Goal: Contribute content

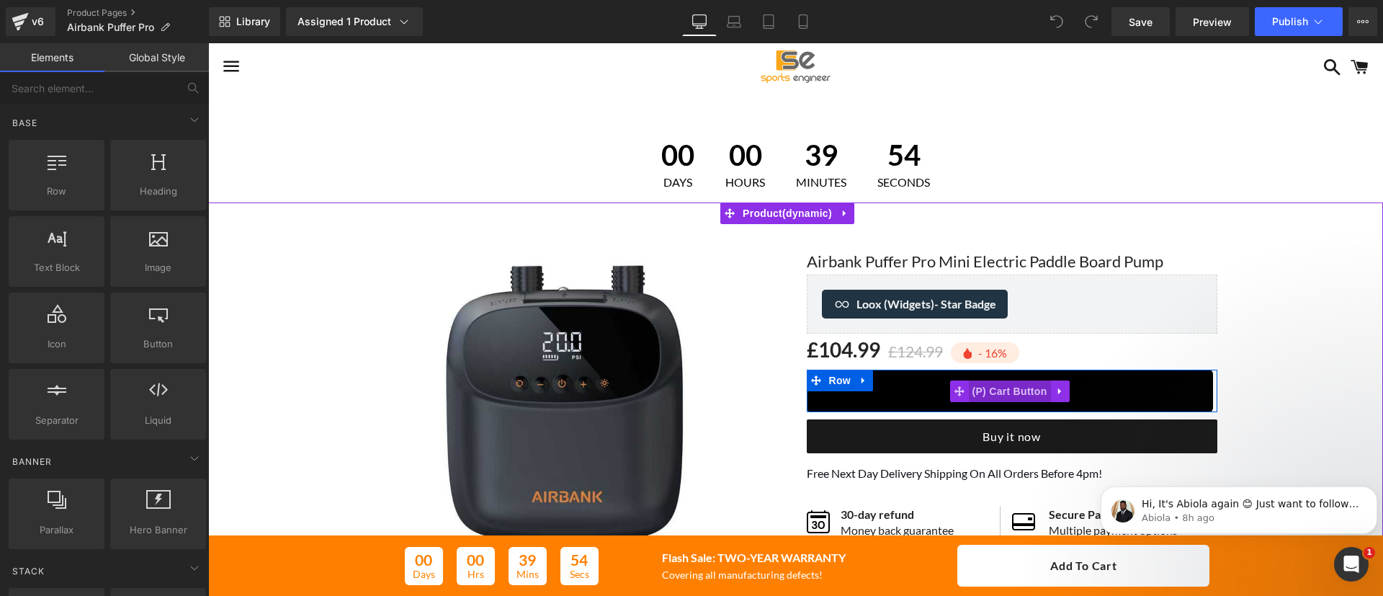
click at [991, 396] on span "(P) Cart Button" at bounding box center [1009, 391] width 82 height 22
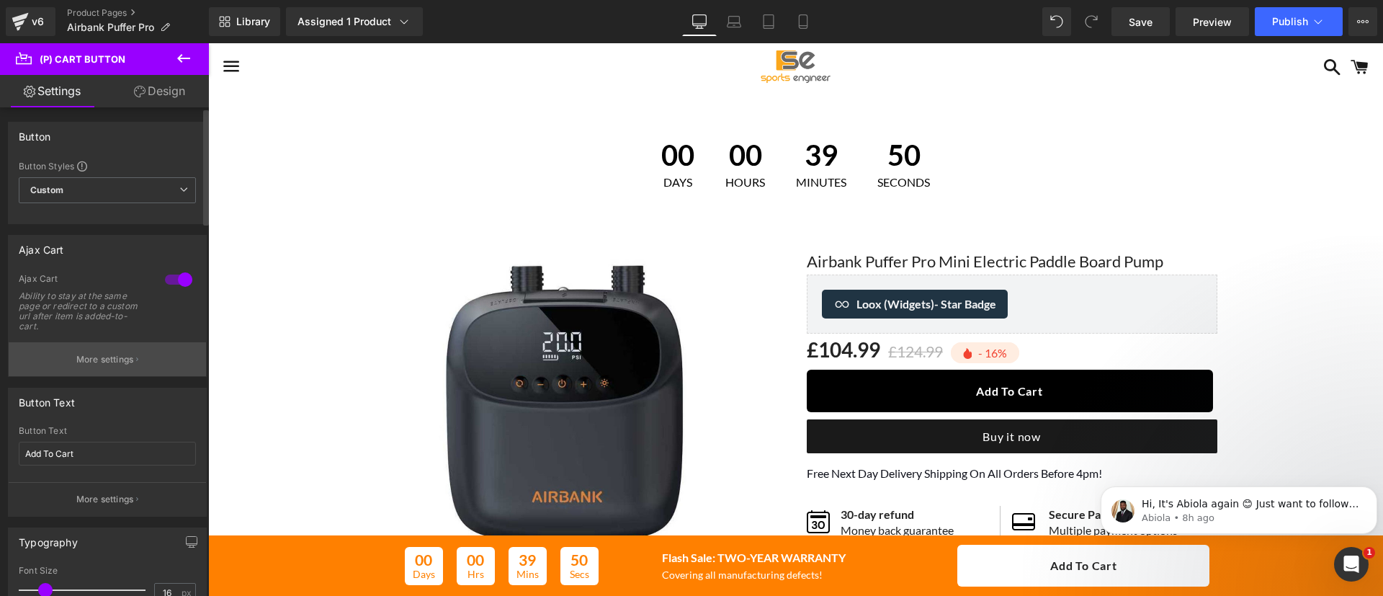
click at [102, 362] on p "More settings" at bounding box center [105, 359] width 58 height 13
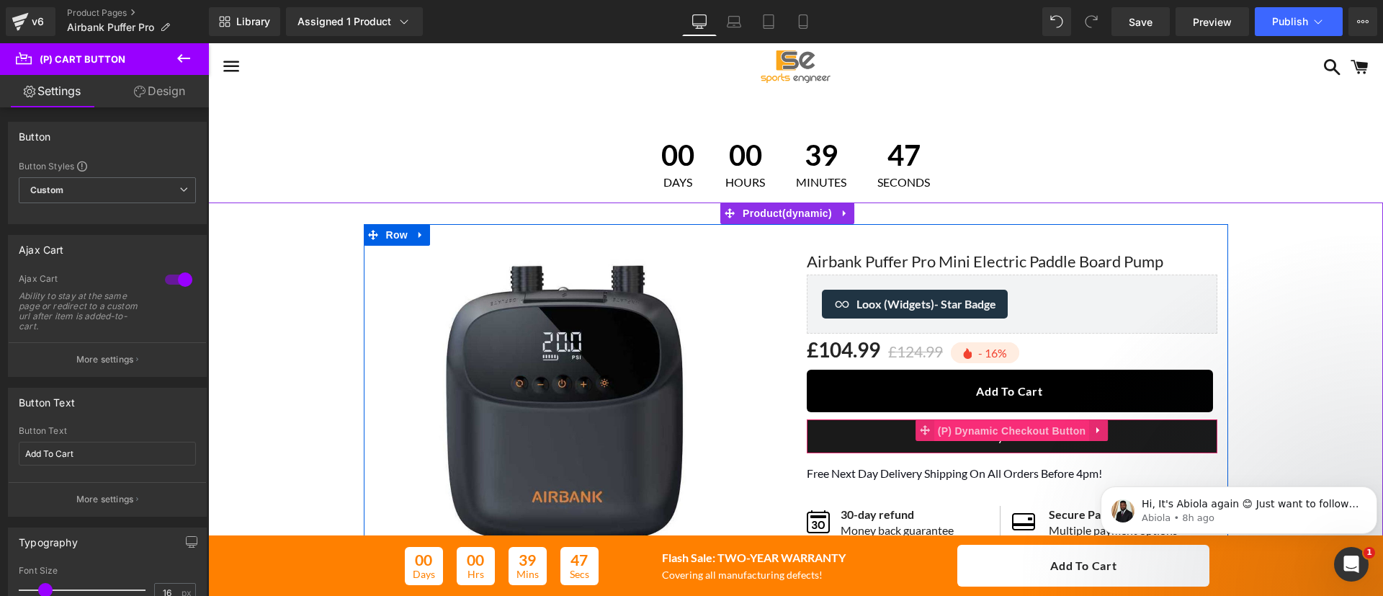
click at [1020, 429] on span "(P) Dynamic Checkout Button" at bounding box center [1013, 431] width 156 height 22
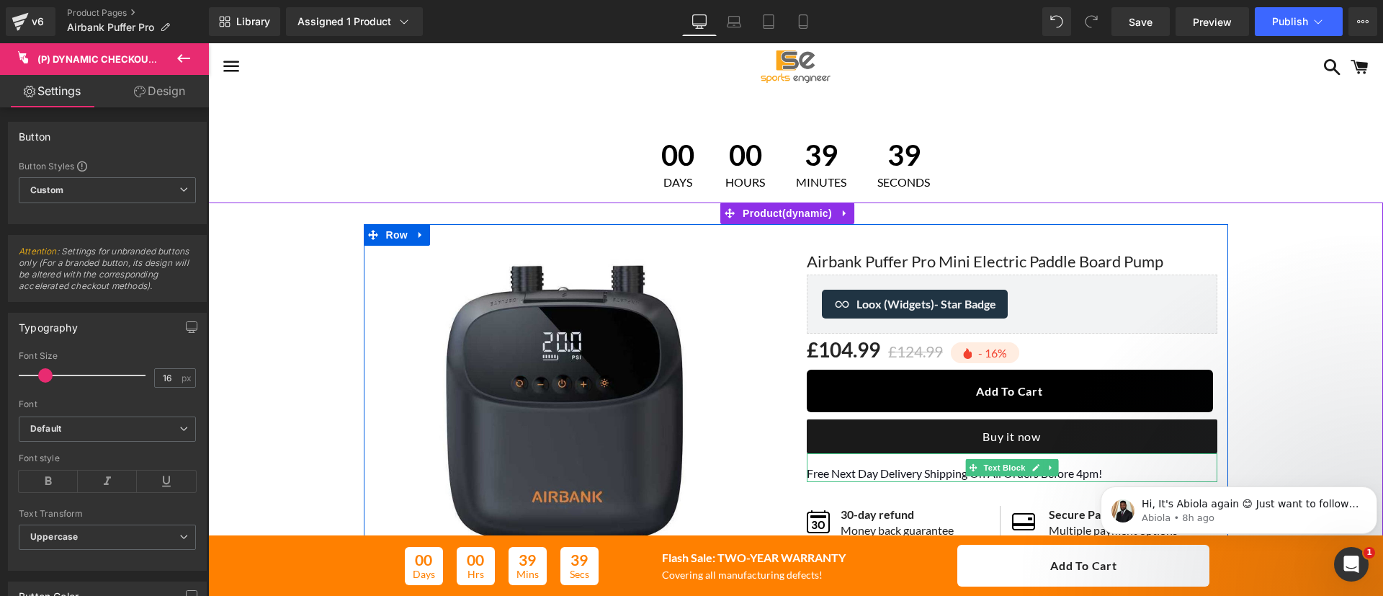
click at [812, 472] on span "Free Next Day Delivery Shipping On All Orders Before 4pm!" at bounding box center [954, 473] width 295 height 14
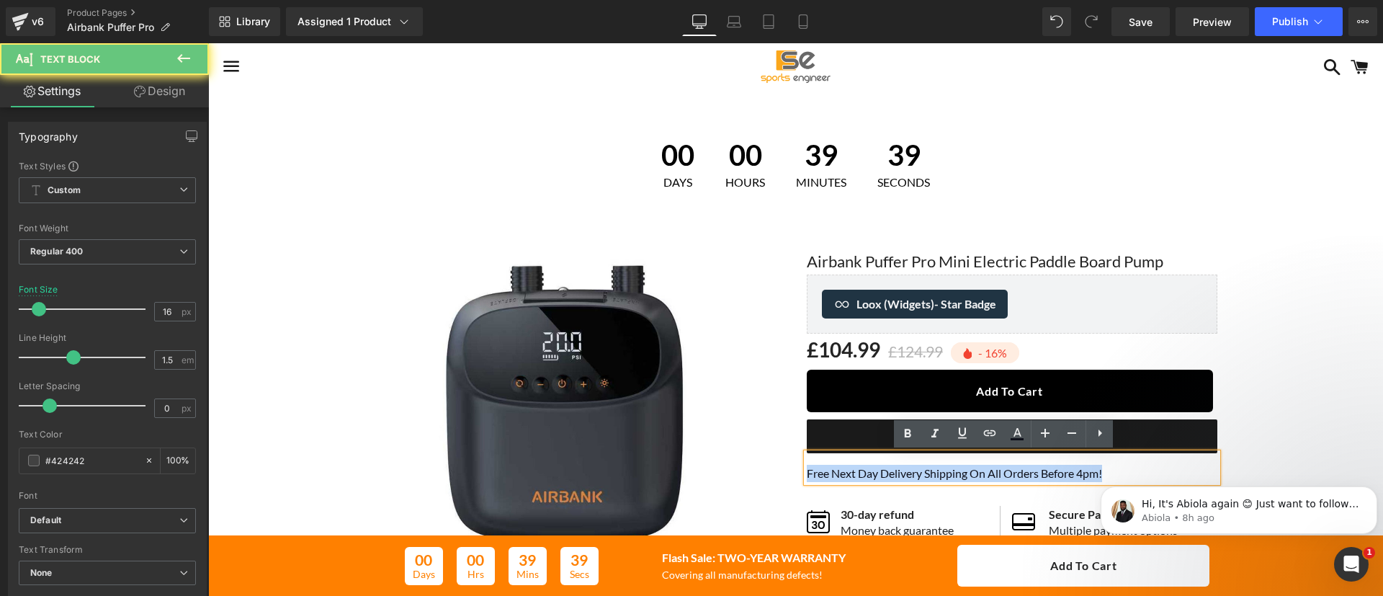
click at [812, 472] on span "Free Next Day Delivery Shipping On All Orders Before 4pm!" at bounding box center [954, 473] width 295 height 14
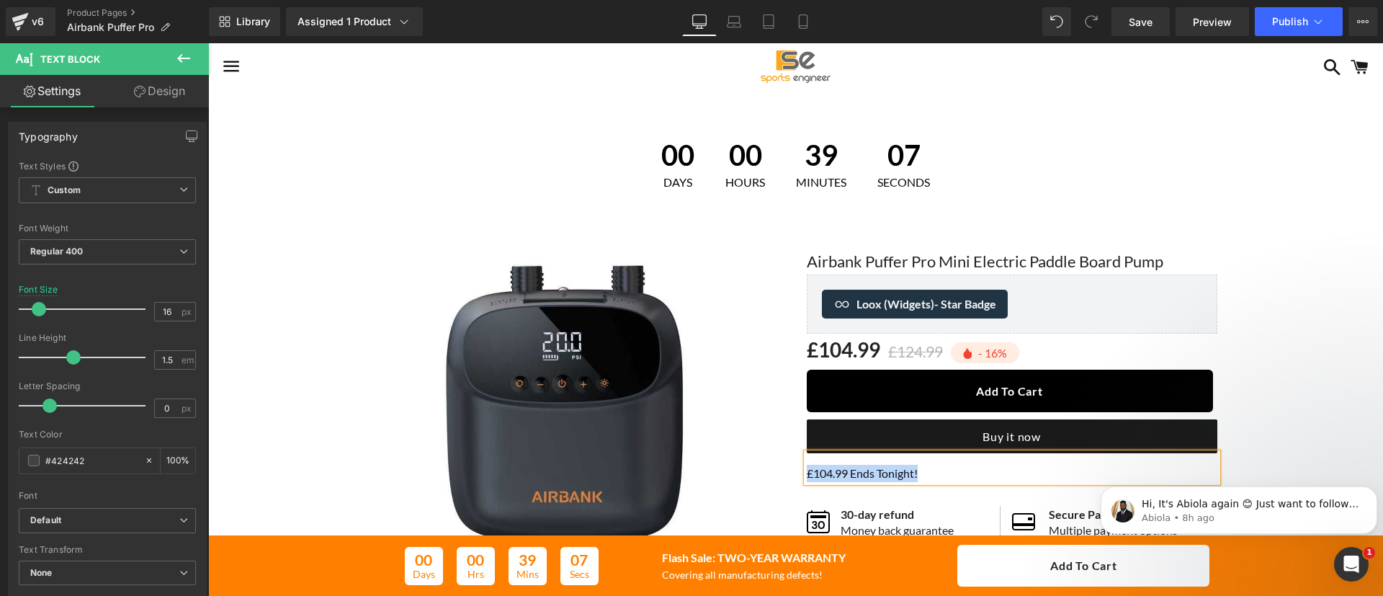
drag, startPoint x: 922, startPoint y: 476, endPoint x: 777, endPoint y: 443, distance: 149.3
click at [777, 443] on div "Sale Off (P) Image ‹ ›" at bounding box center [796, 469] width 865 height 490
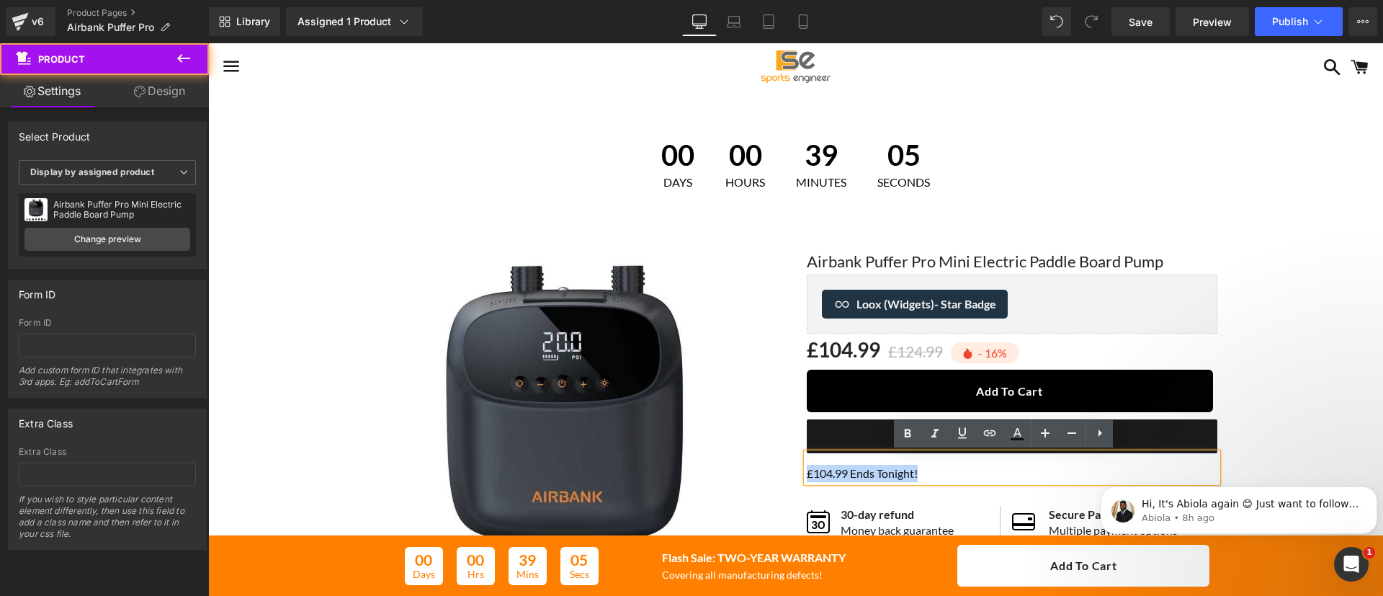
click at [1303, 318] on div "Sale Off (P) Image" at bounding box center [795, 469] width 1161 height 490
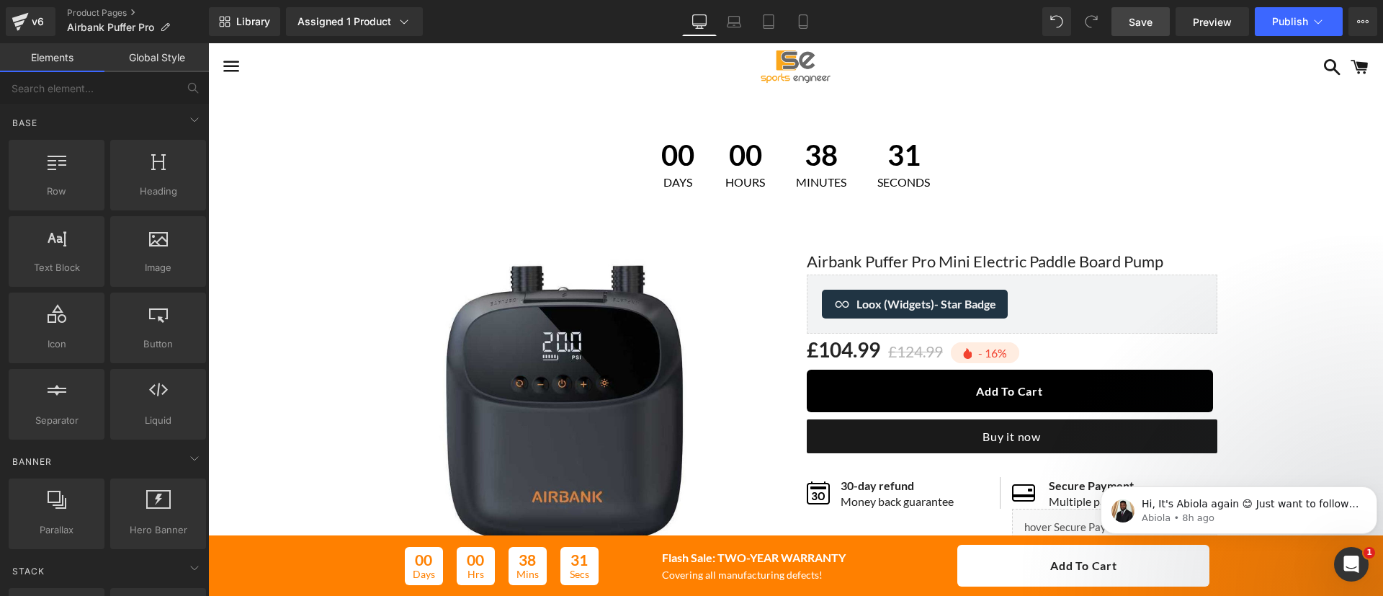
click at [1136, 26] on span "Save" at bounding box center [1141, 21] width 24 height 15
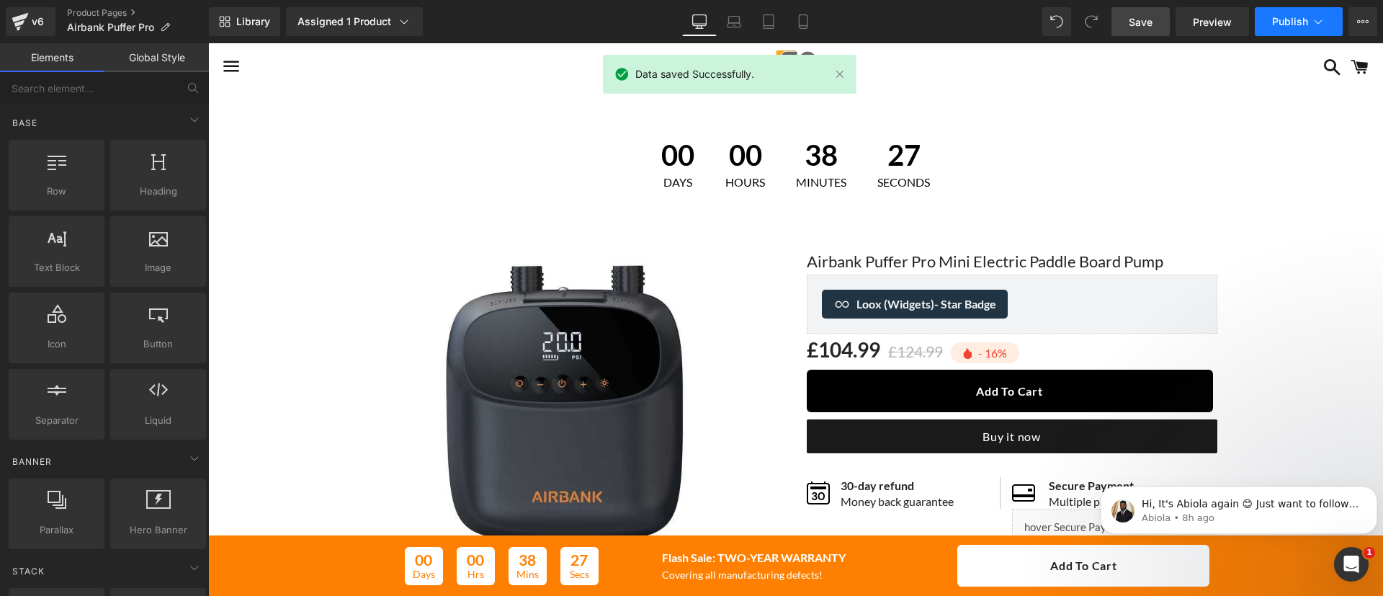
click at [1275, 30] on button "Publish" at bounding box center [1299, 21] width 88 height 29
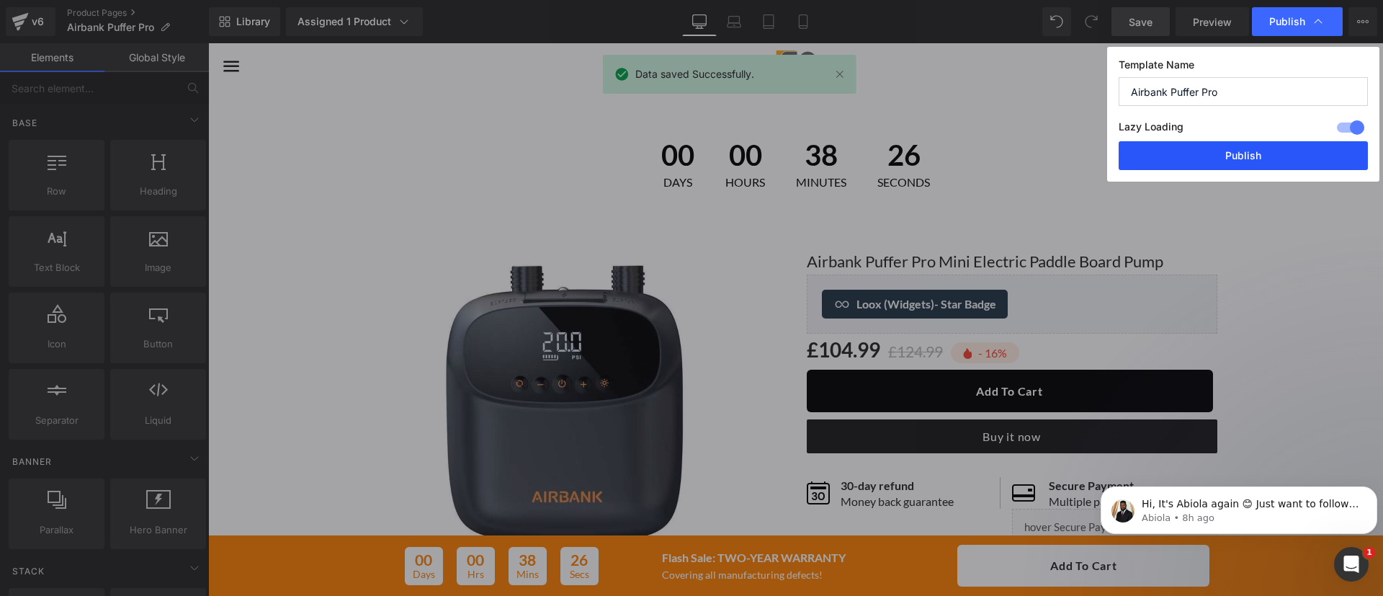
click at [1252, 154] on button "Publish" at bounding box center [1243, 155] width 249 height 29
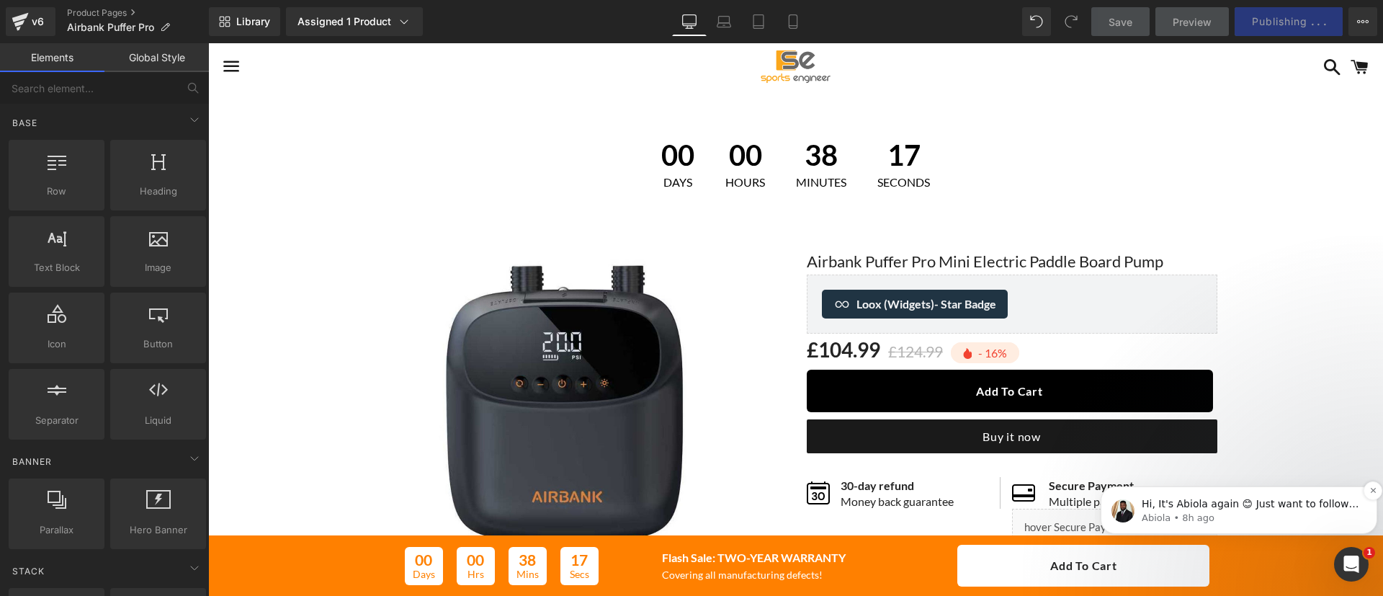
click at [1273, 489] on div "Hi, It's Abiola again 😊 Just want to follow up since I have not received any re…" at bounding box center [1239, 510] width 277 height 48
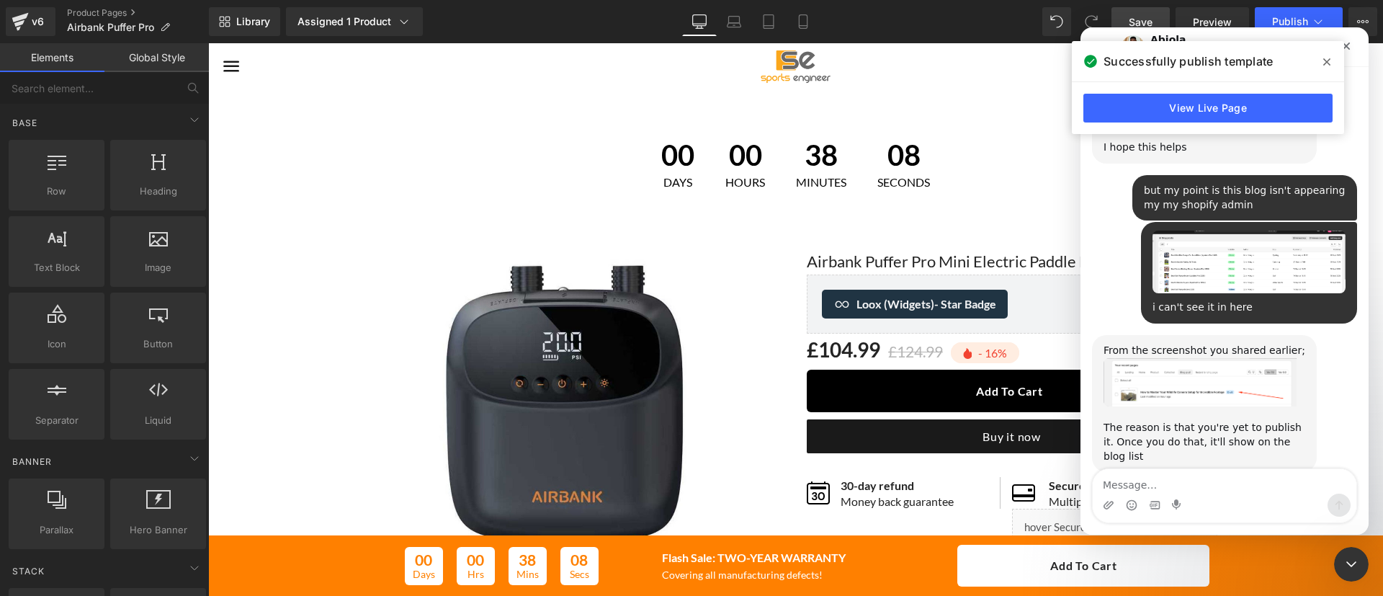
scroll to position [7347, 0]
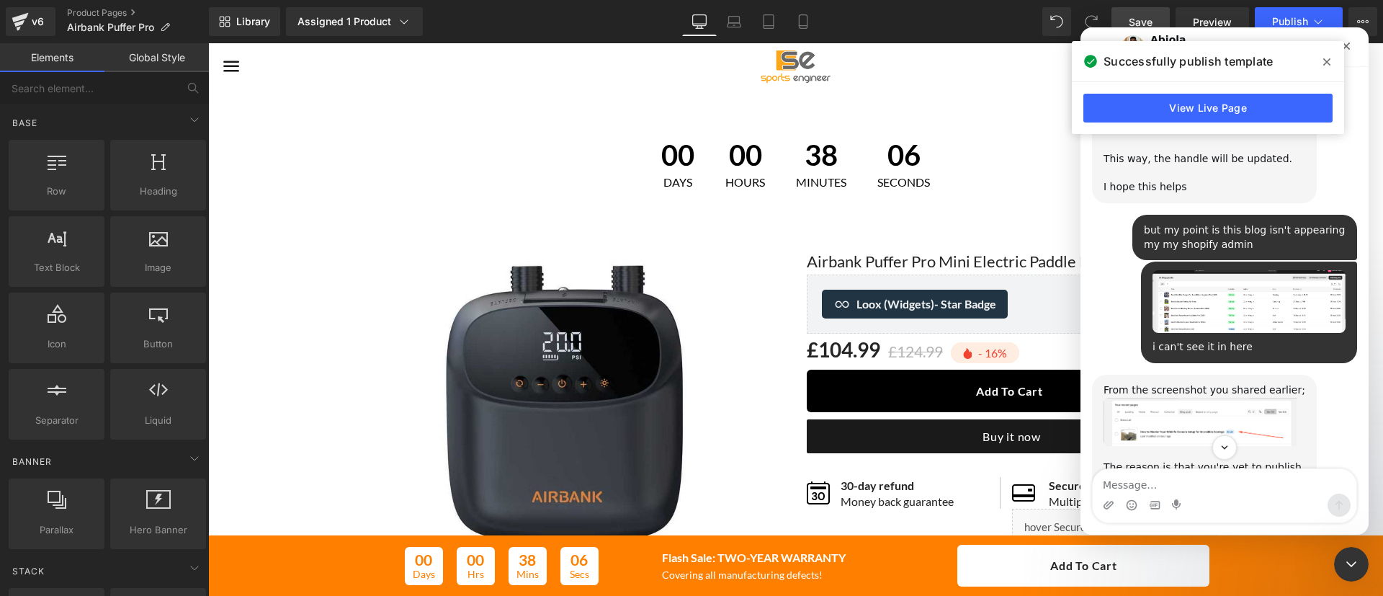
click at [117, 9] on div at bounding box center [691, 276] width 1383 height 553
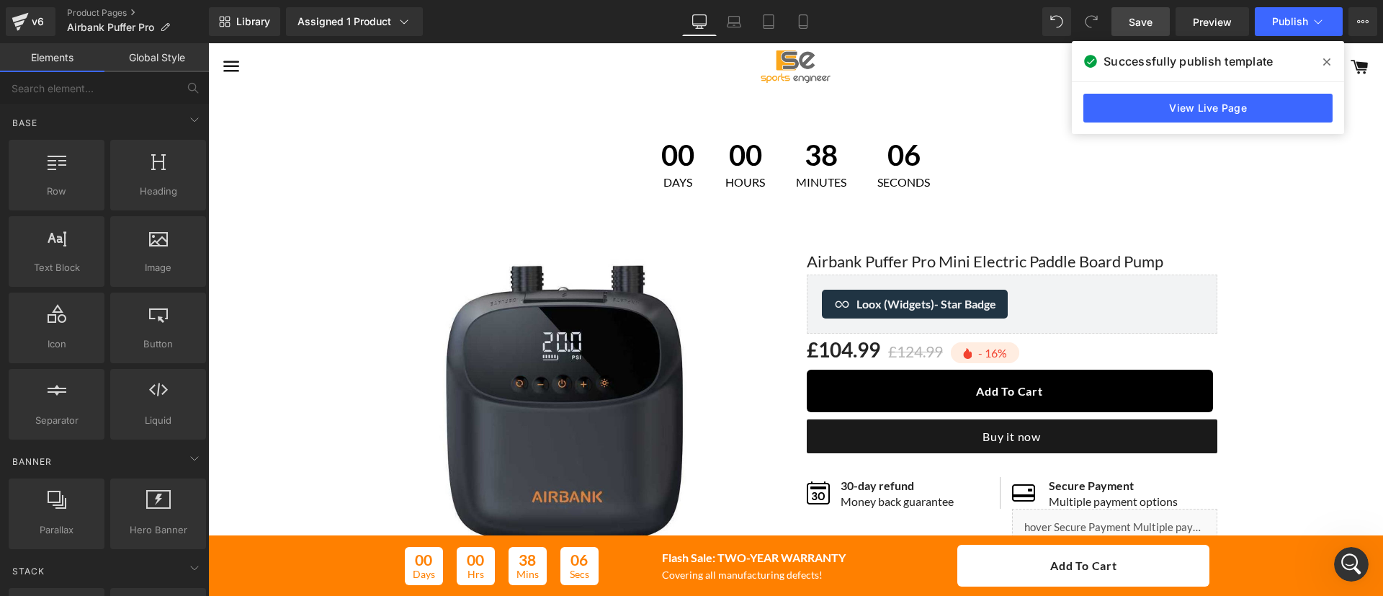
scroll to position [0, 0]
click at [116, 9] on link "Product Pages" at bounding box center [138, 13] width 142 height 12
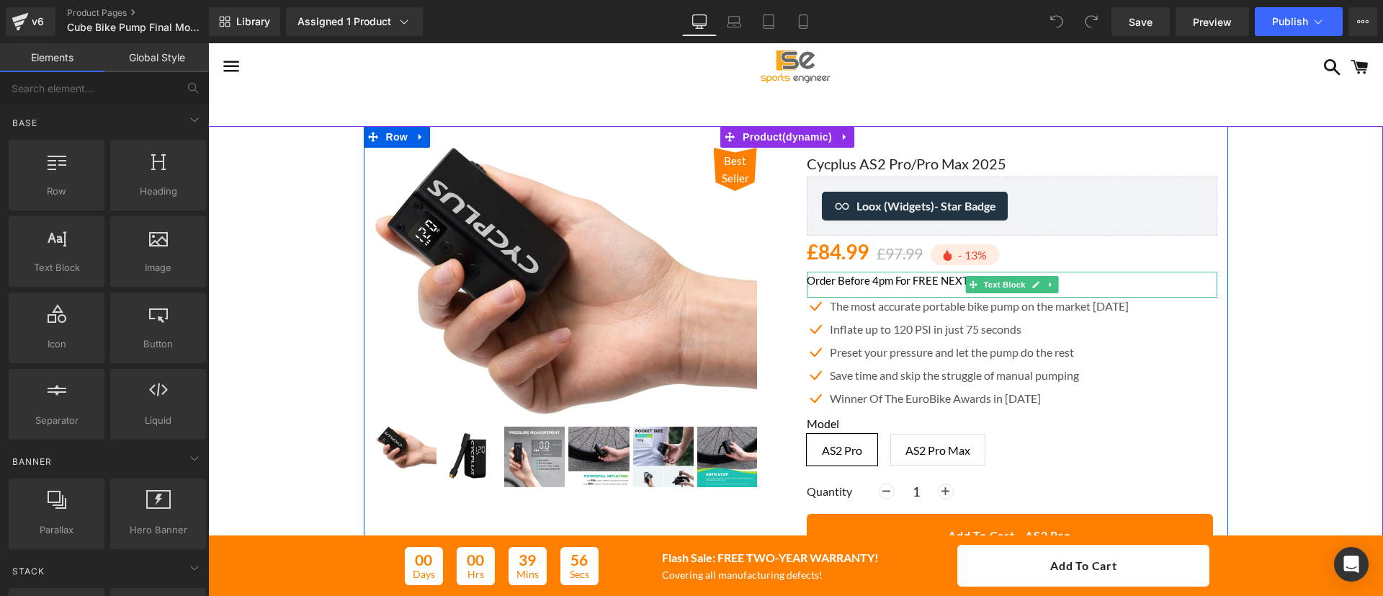
click at [865, 280] on p "Order Before 4pm For FREE NEXT DAY DELIVERY!" at bounding box center [1012, 280] width 411 height 17
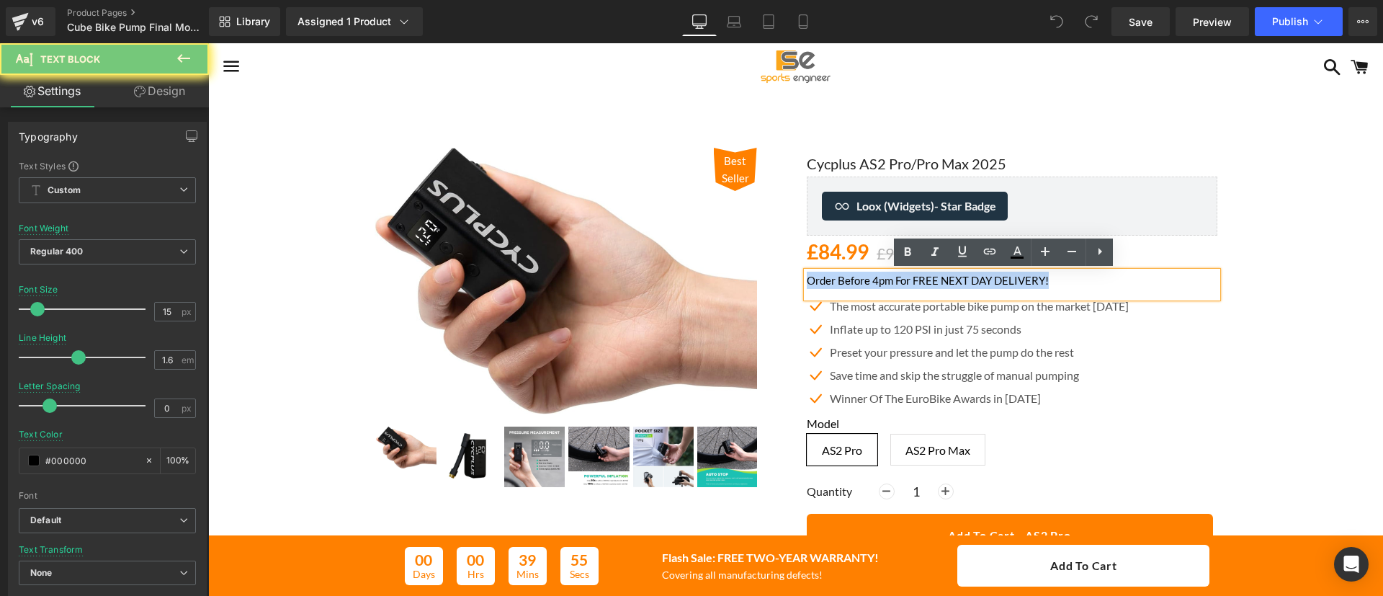
click at [865, 280] on p "Order Before 4pm For FREE NEXT DAY DELIVERY!" at bounding box center [1012, 280] width 411 height 17
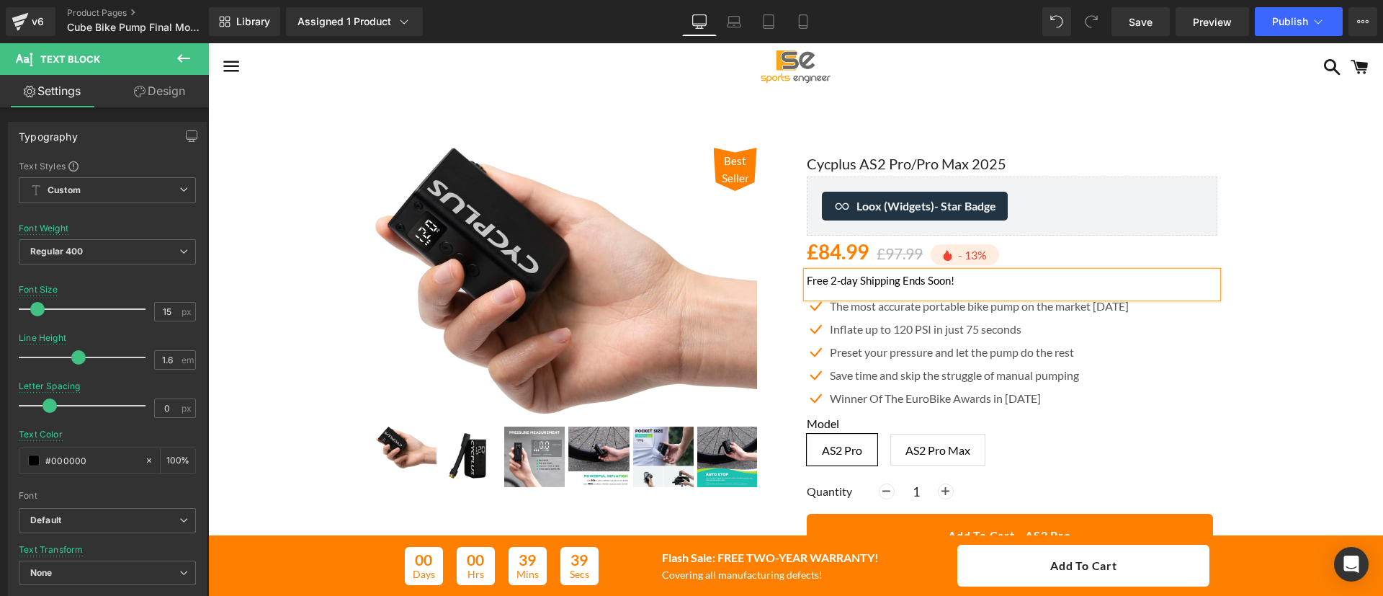
click at [1274, 272] on div at bounding box center [795, 396] width 1161 height 541
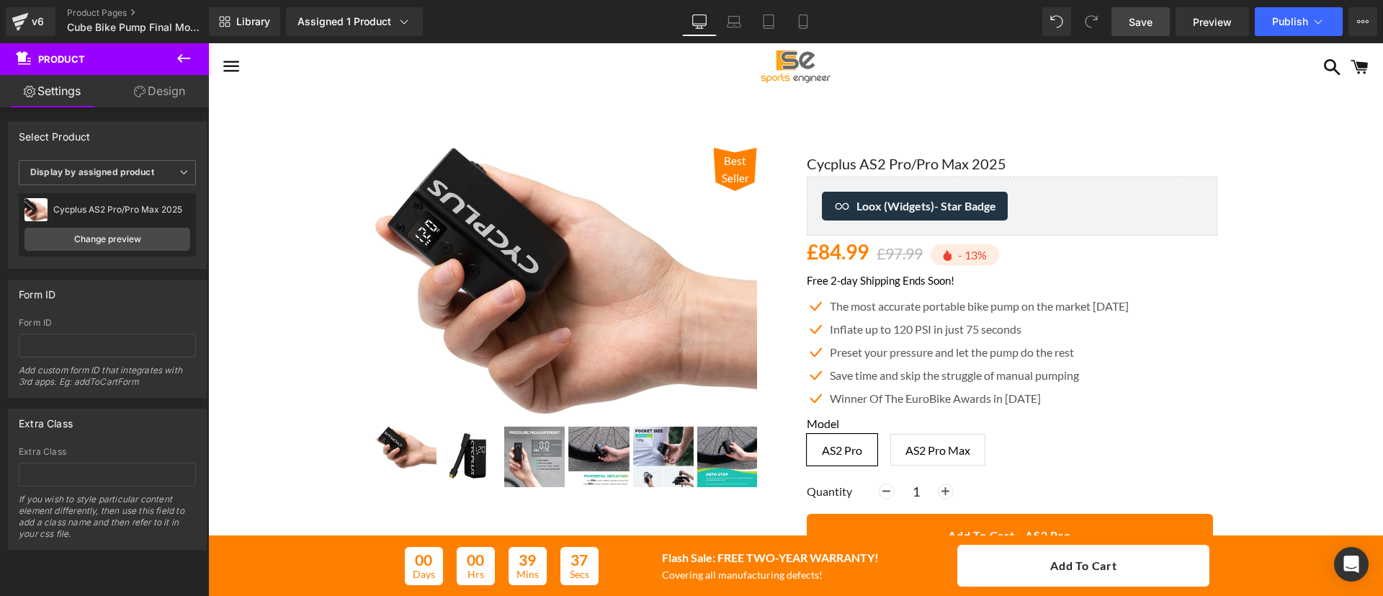
click at [1135, 22] on span "Save" at bounding box center [1141, 21] width 24 height 15
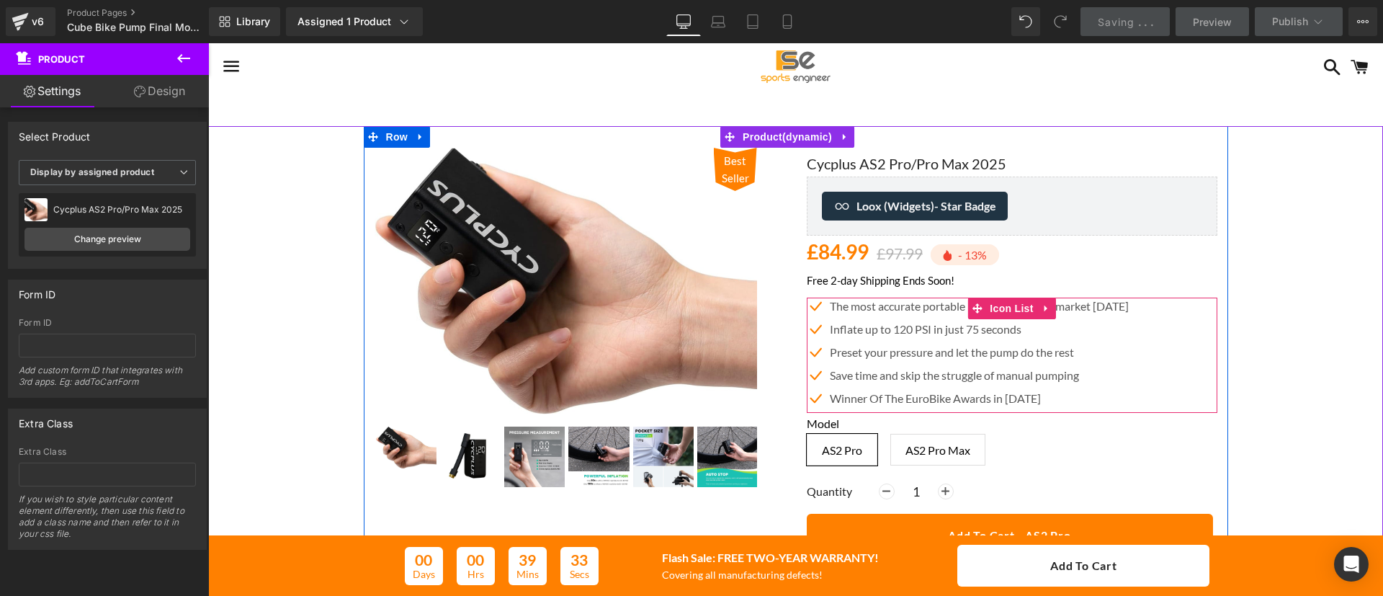
scroll to position [143, 0]
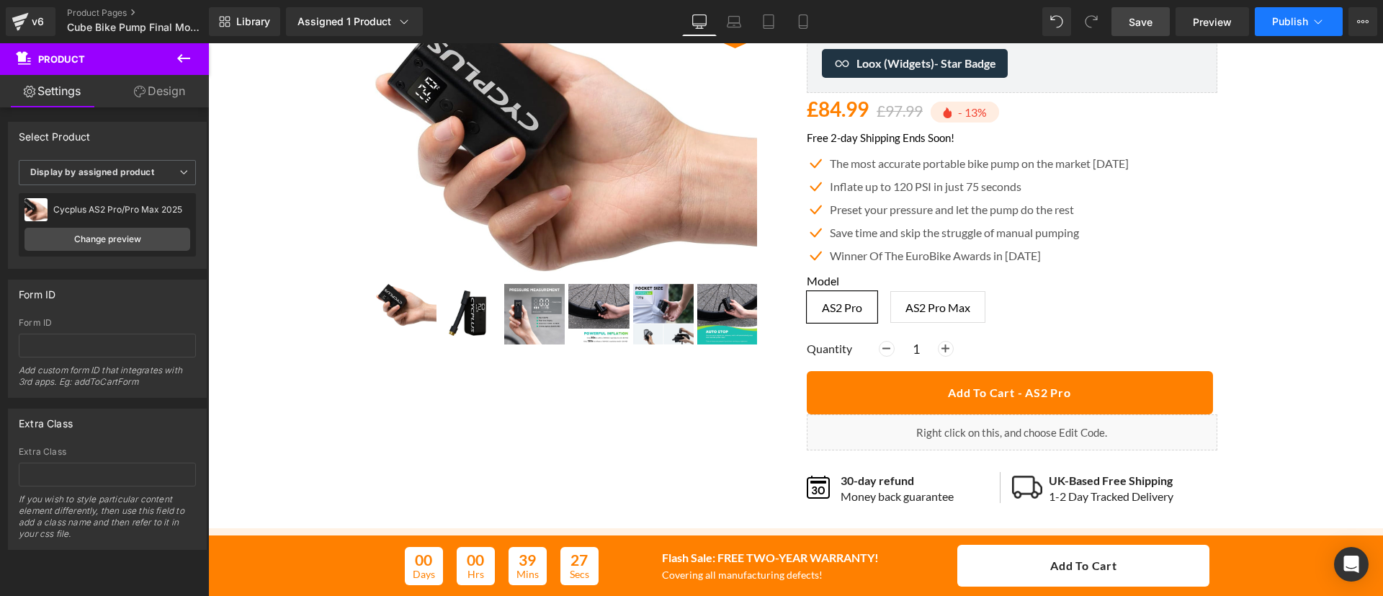
click at [1311, 30] on button "Publish" at bounding box center [1299, 21] width 88 height 29
